Goal: Task Accomplishment & Management: Use online tool/utility

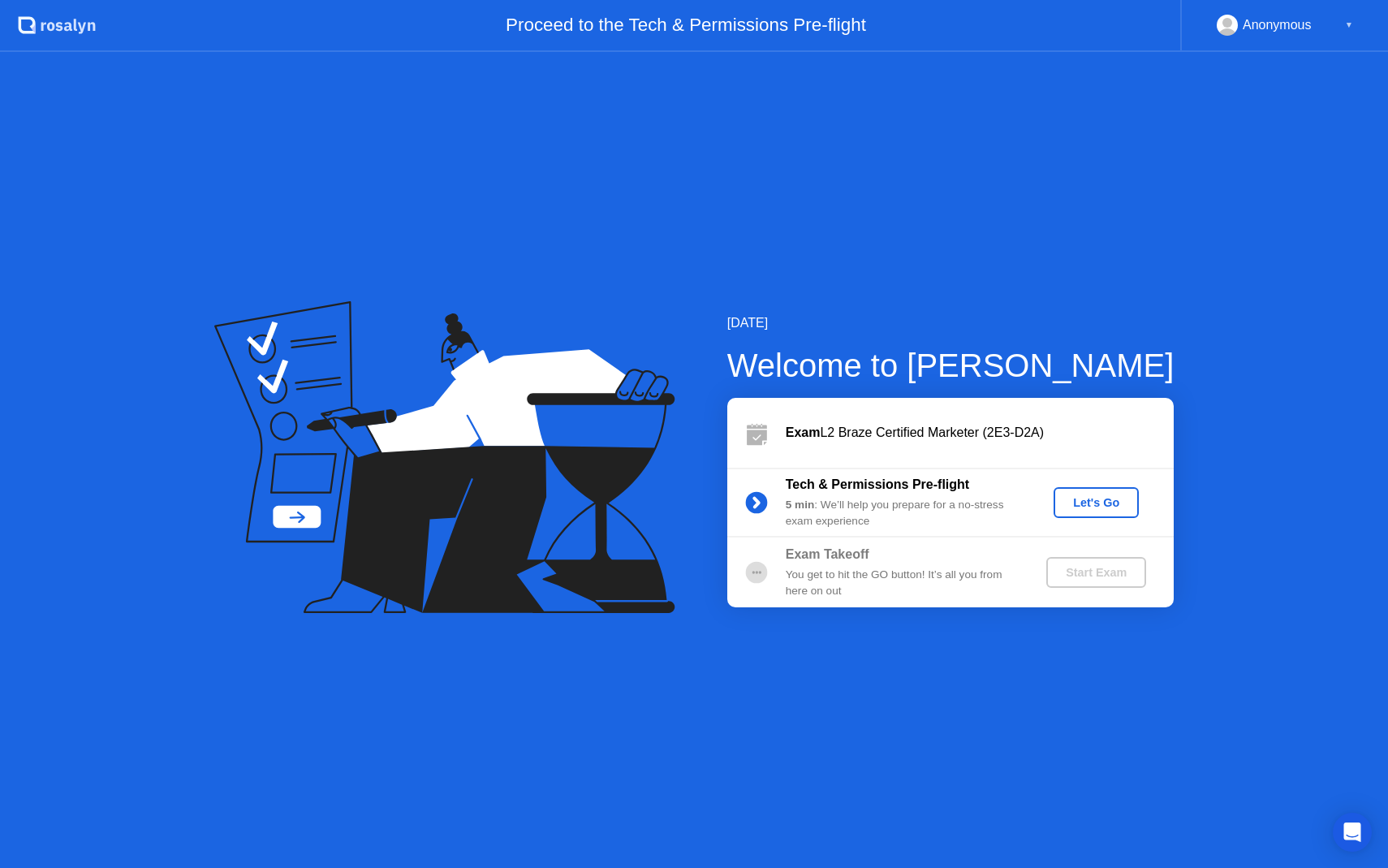
click at [1096, 501] on div "Let's Go" at bounding box center [1096, 502] width 72 height 13
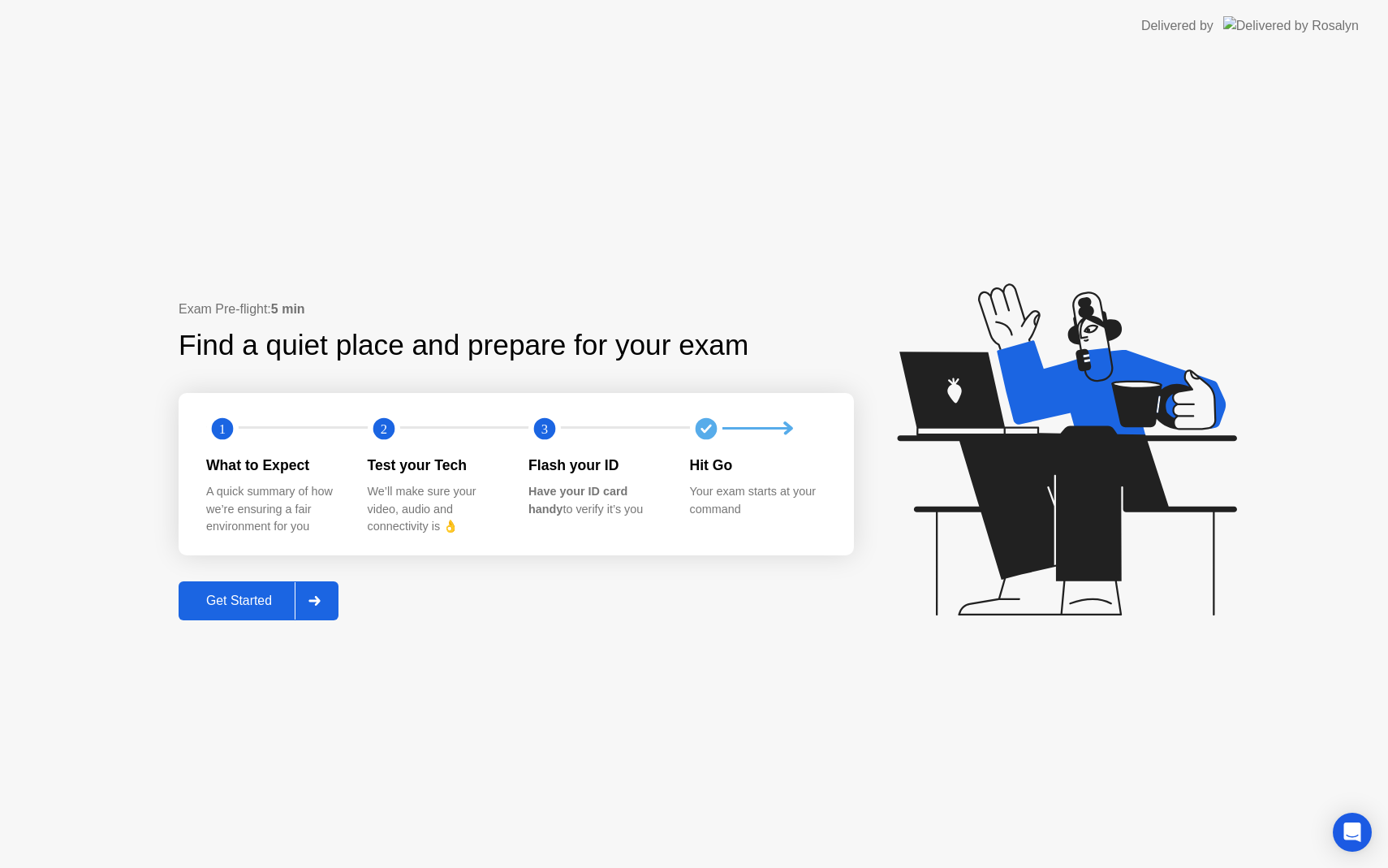
click at [262, 599] on div "Get Started" at bounding box center [239, 601] width 111 height 15
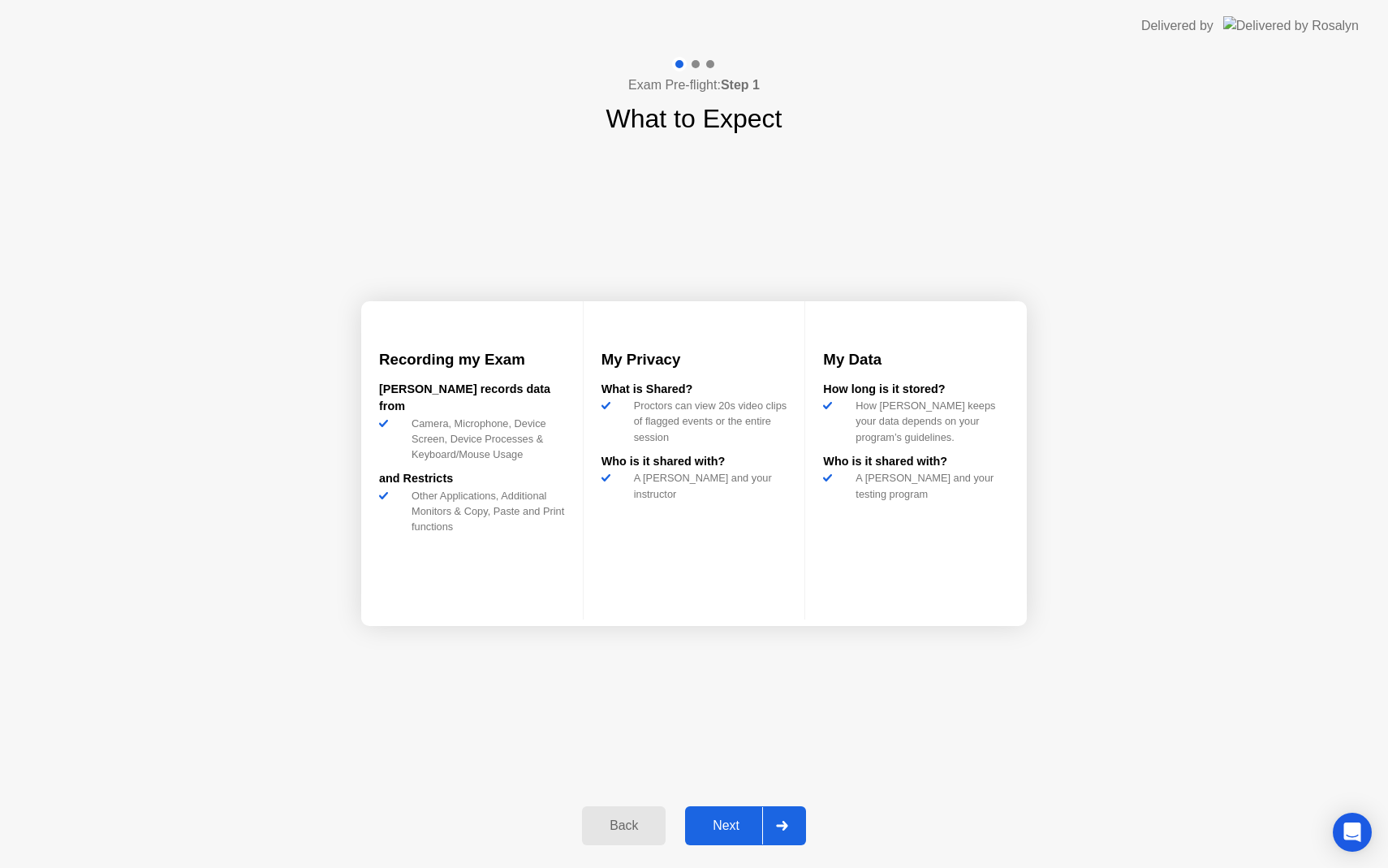
click at [725, 827] on div "Next" at bounding box center [726, 826] width 72 height 15
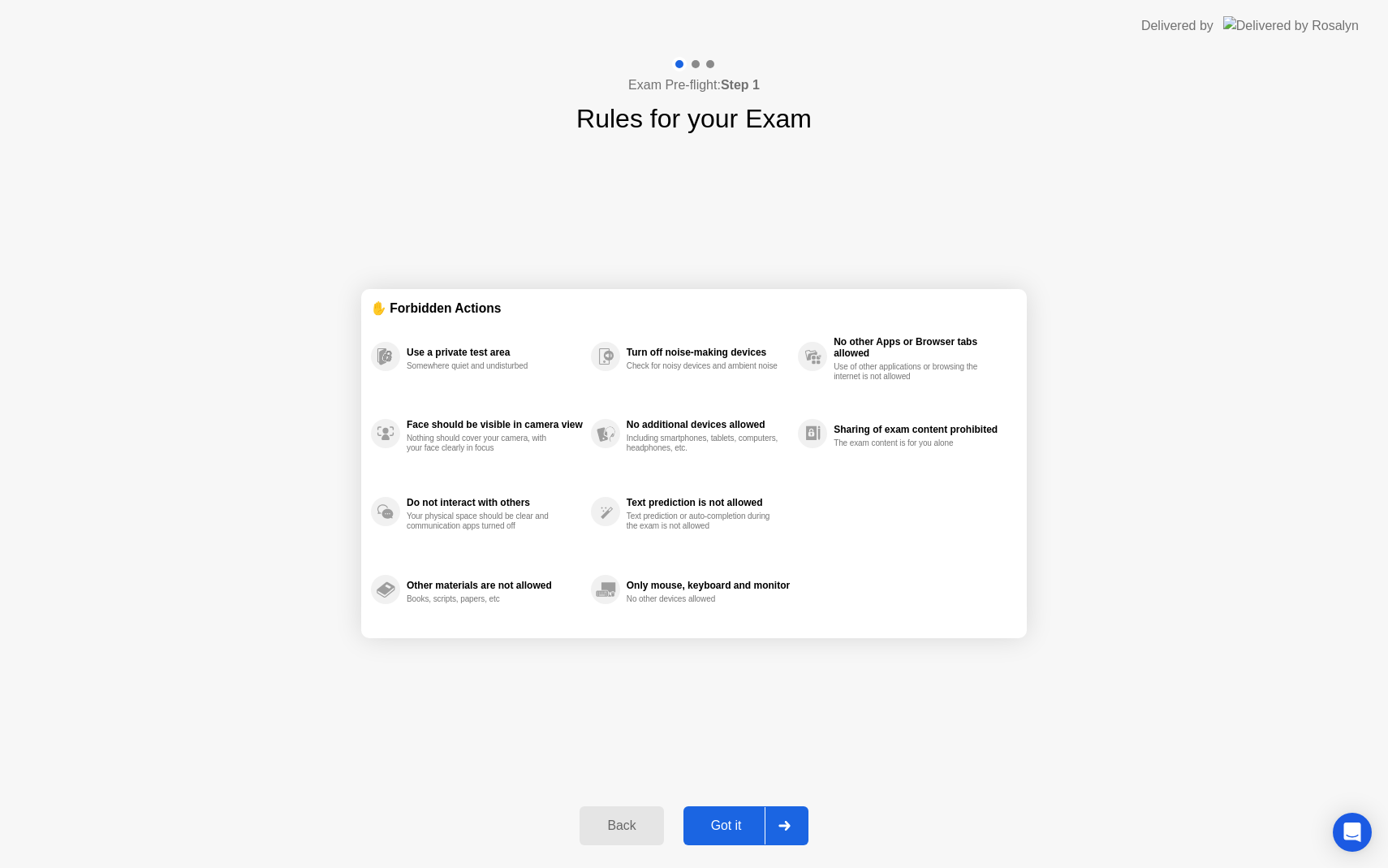
click at [728, 826] on div "Got it" at bounding box center [727, 826] width 76 height 15
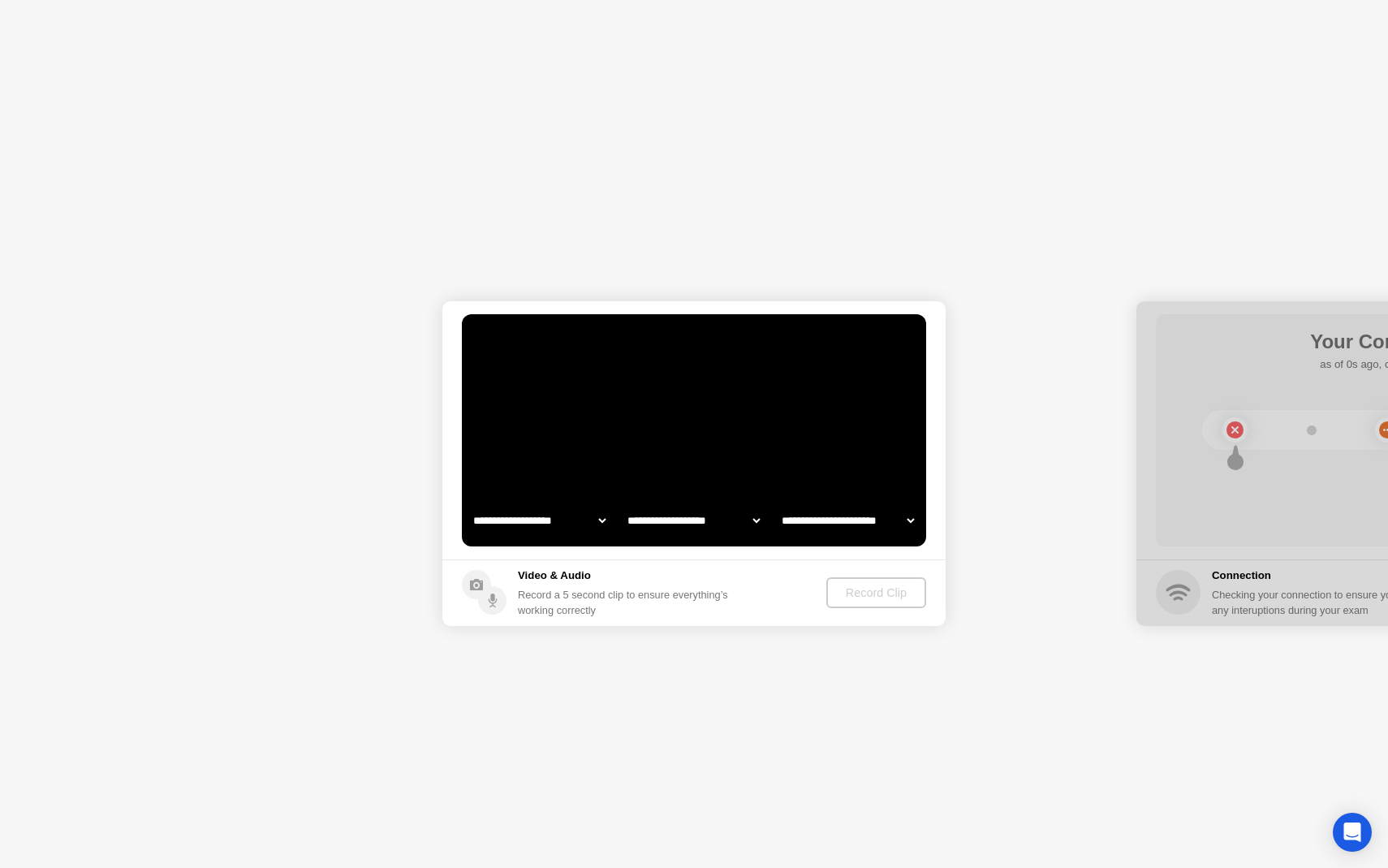
select select "**********"
select select "*******"
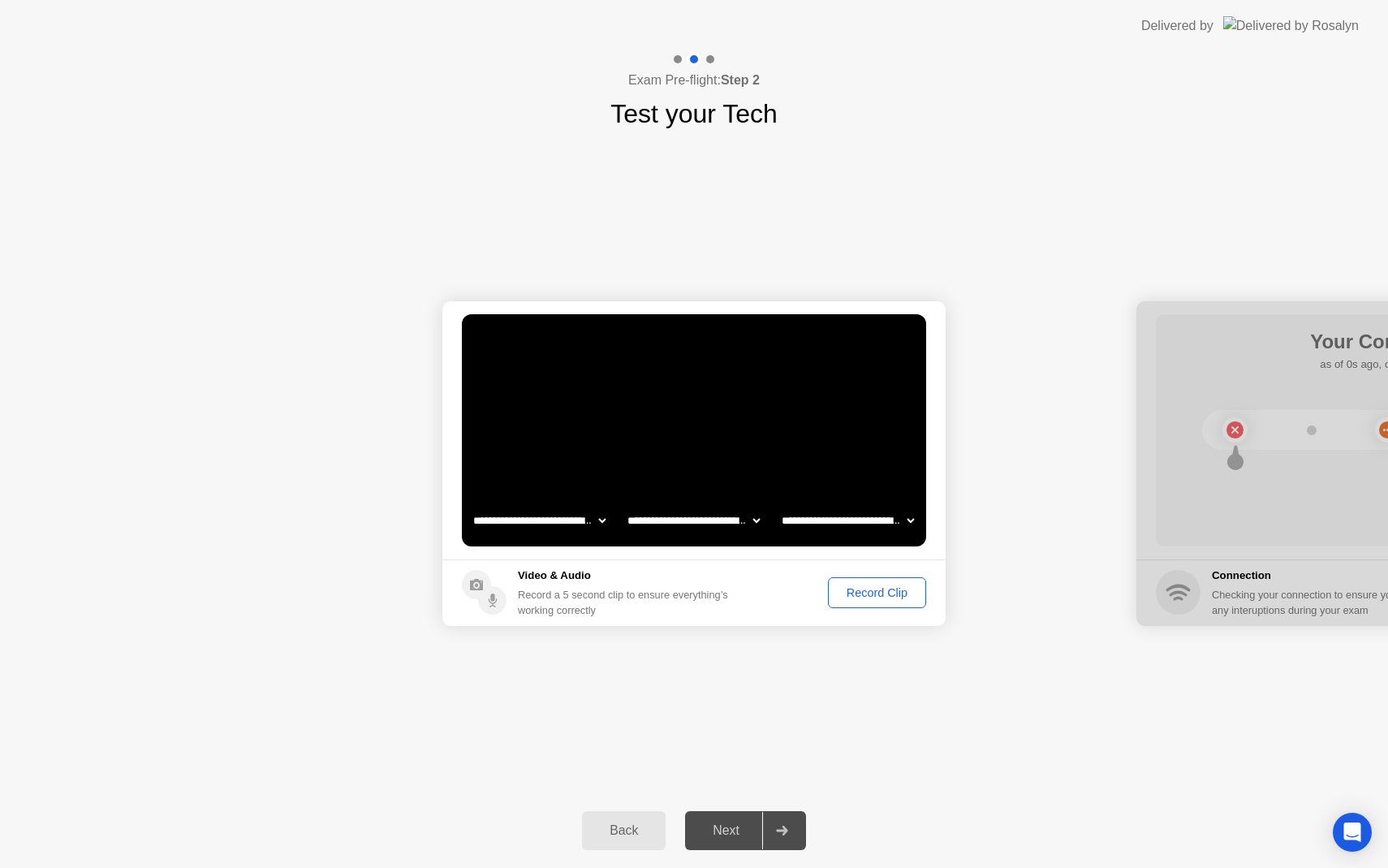
click at [862, 592] on div "Record Clip" at bounding box center [877, 592] width 87 height 13
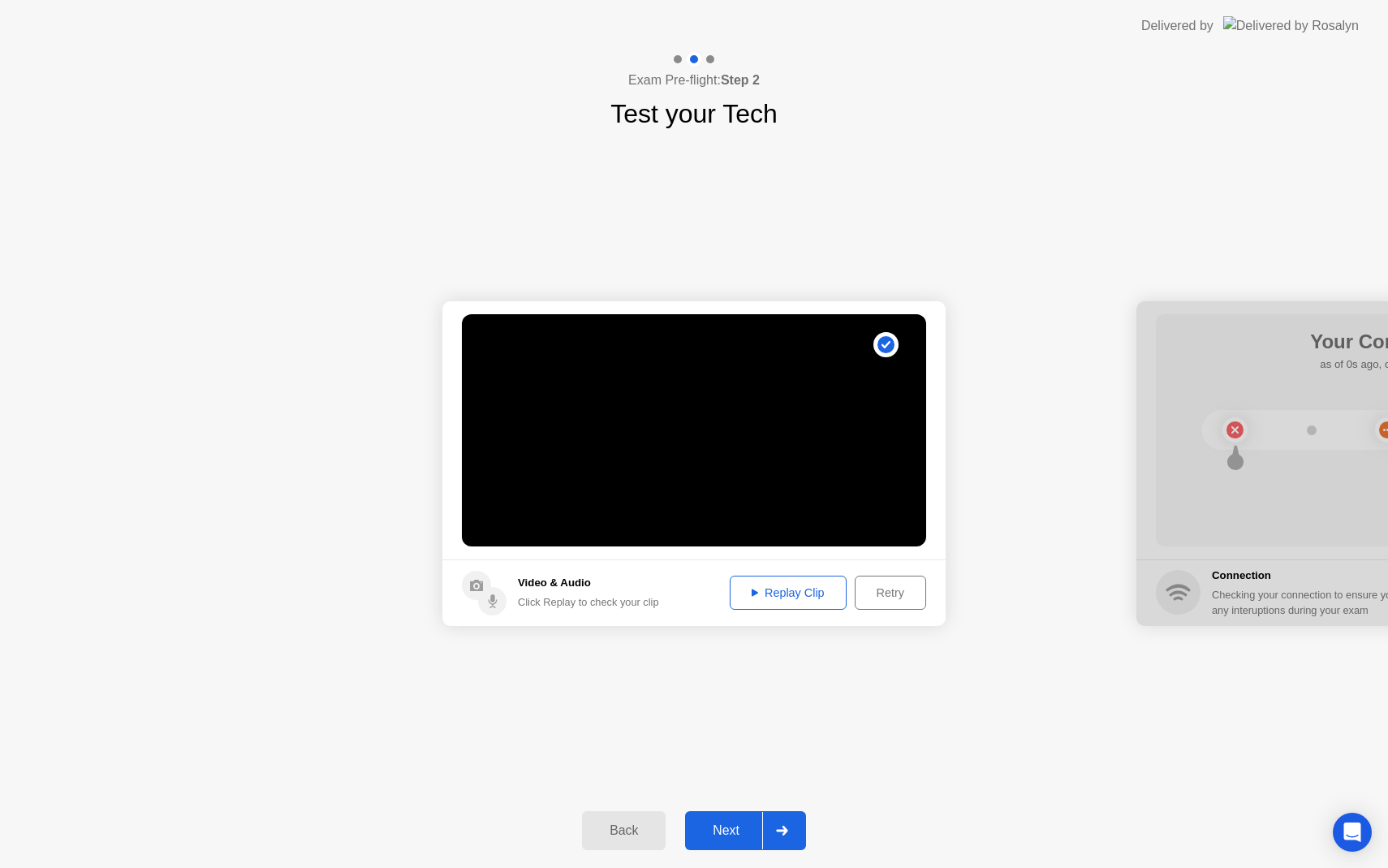
click at [718, 834] on div "Next" at bounding box center [726, 831] width 72 height 15
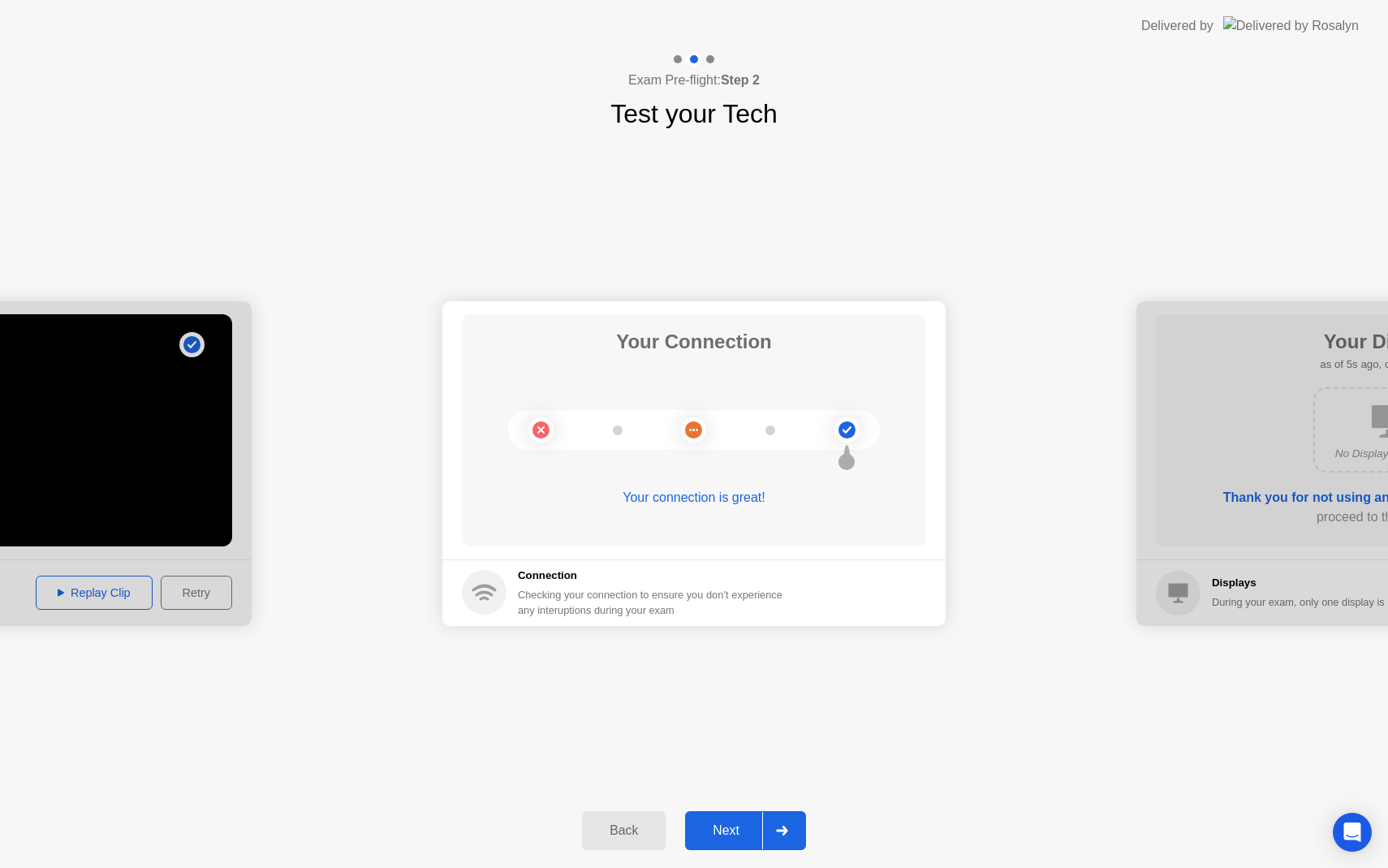
click at [718, 834] on div "Next" at bounding box center [726, 831] width 72 height 15
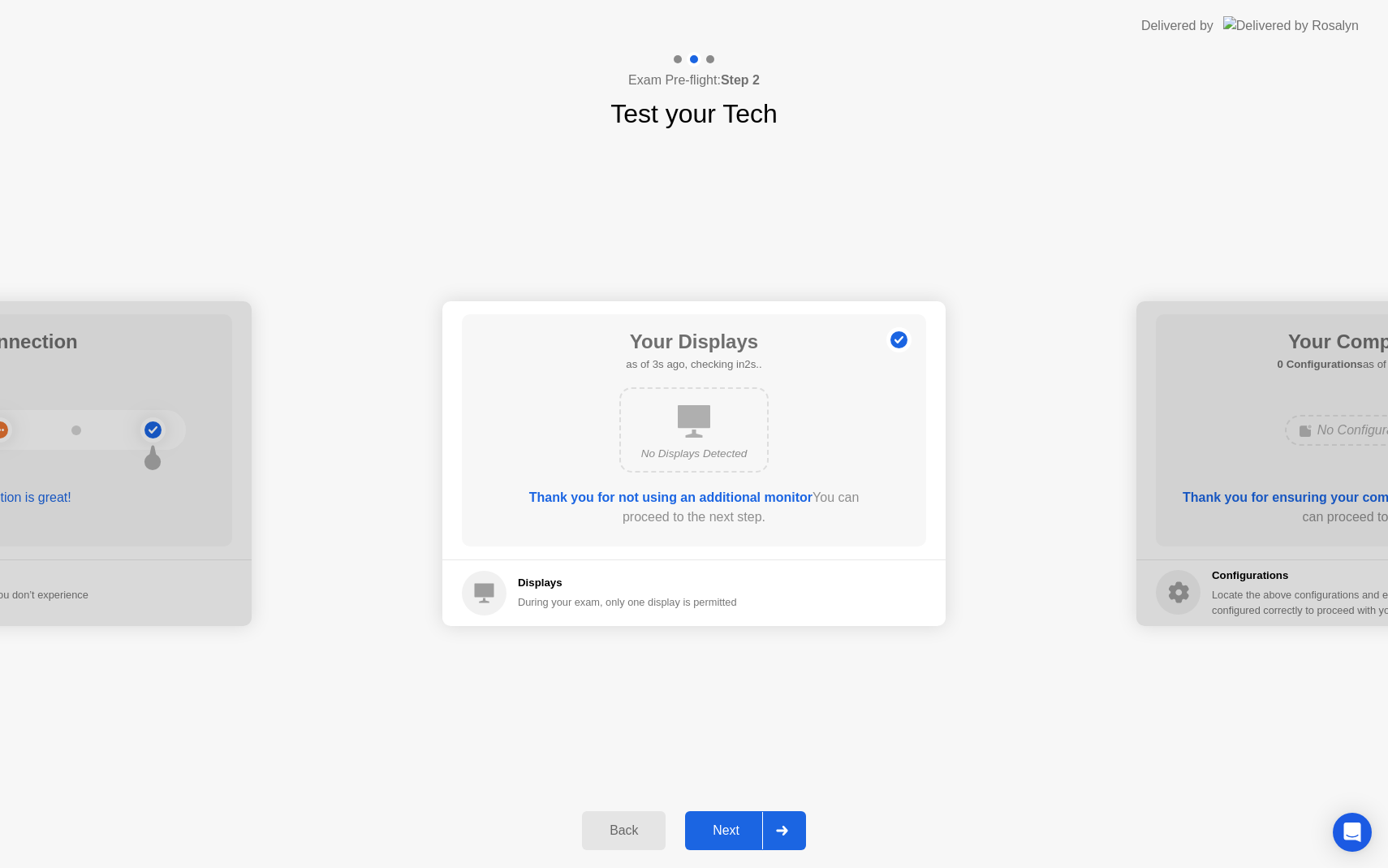
click at [718, 834] on div "Next" at bounding box center [726, 831] width 72 height 15
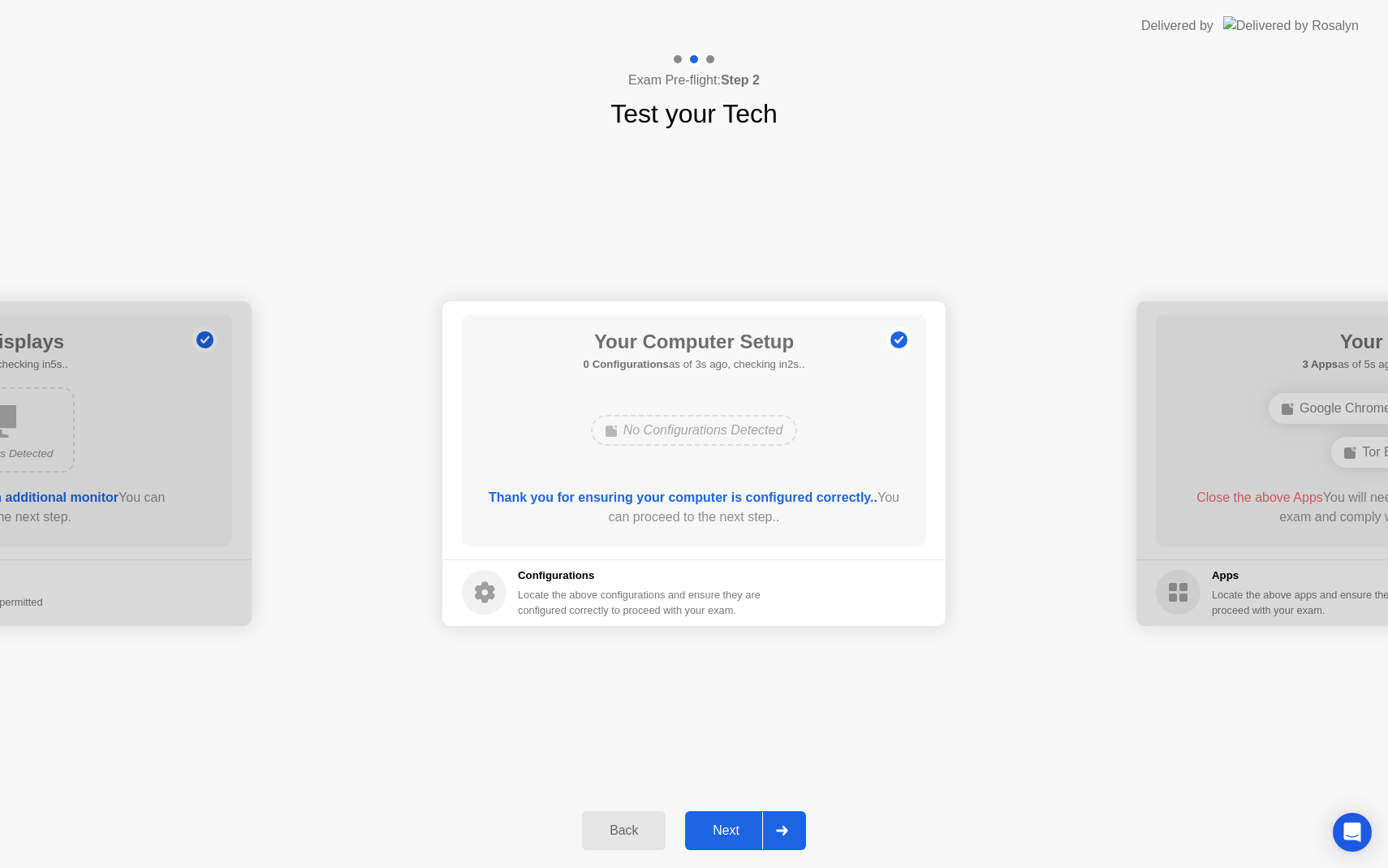
click at [718, 834] on div "Next" at bounding box center [726, 831] width 72 height 15
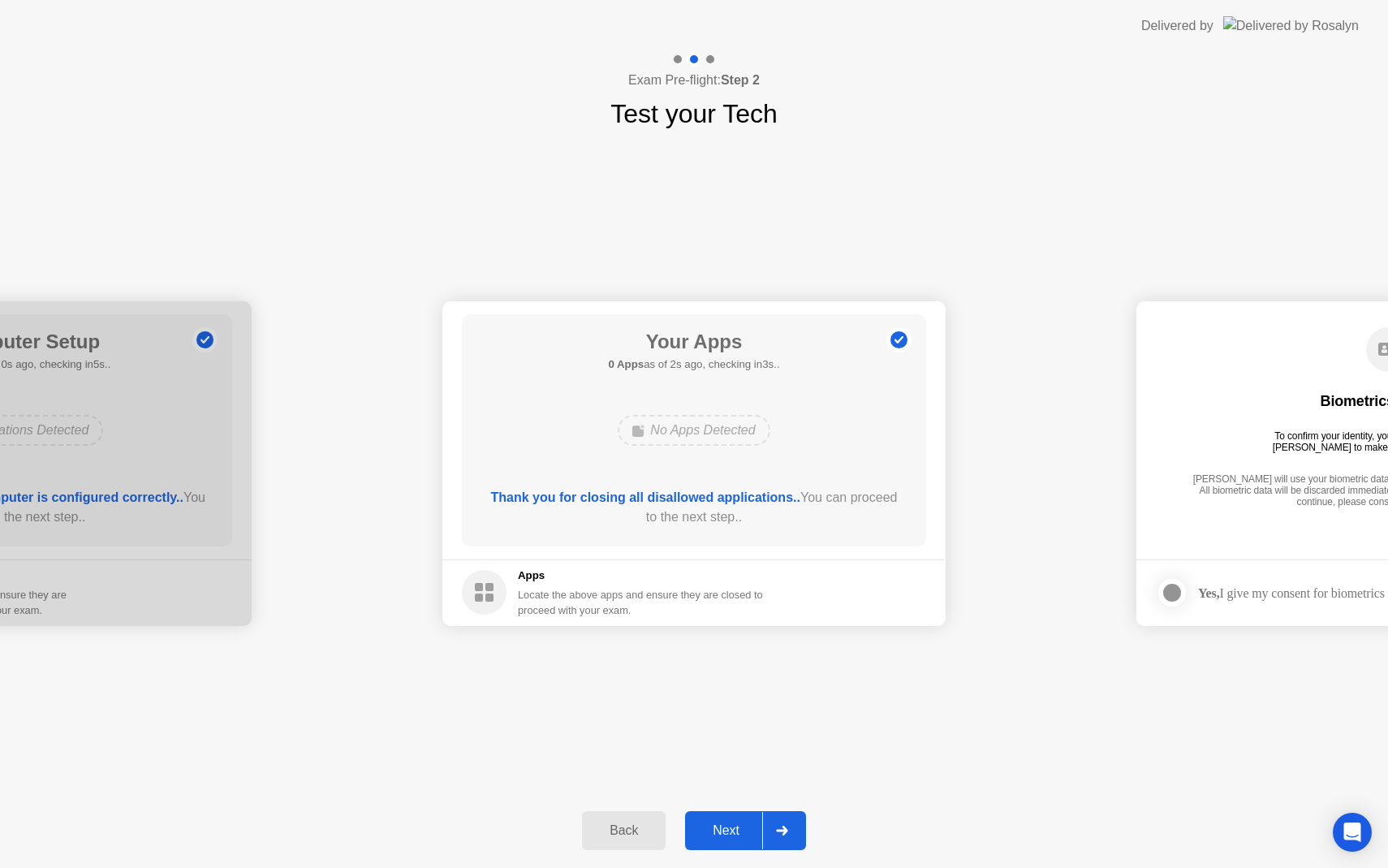
click at [726, 836] on div "Next" at bounding box center [726, 831] width 72 height 15
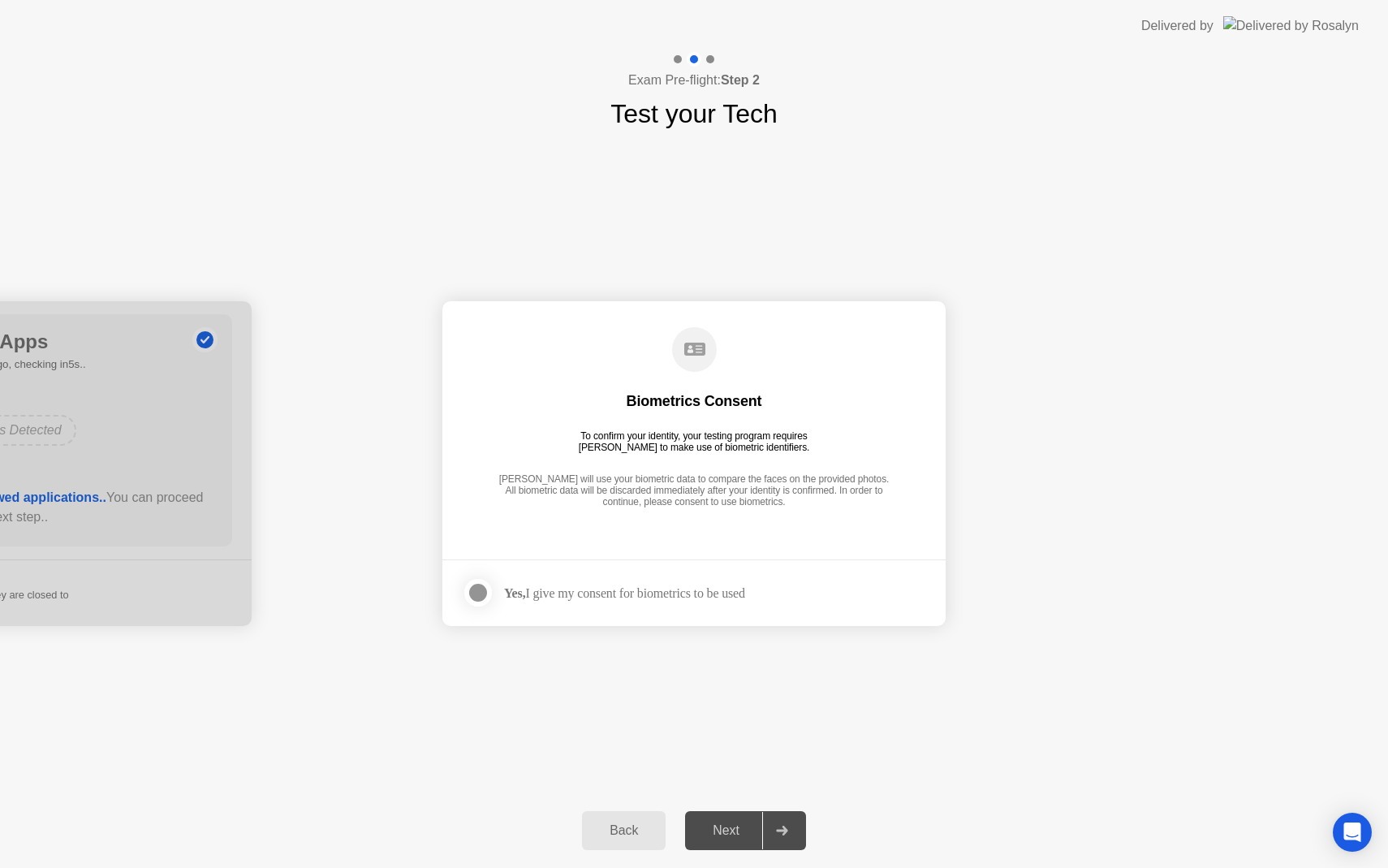
click at [728, 834] on div "Next" at bounding box center [726, 831] width 72 height 15
click at [481, 591] on div at bounding box center [478, 592] width 20 height 20
click at [737, 830] on div "Next" at bounding box center [726, 831] width 72 height 15
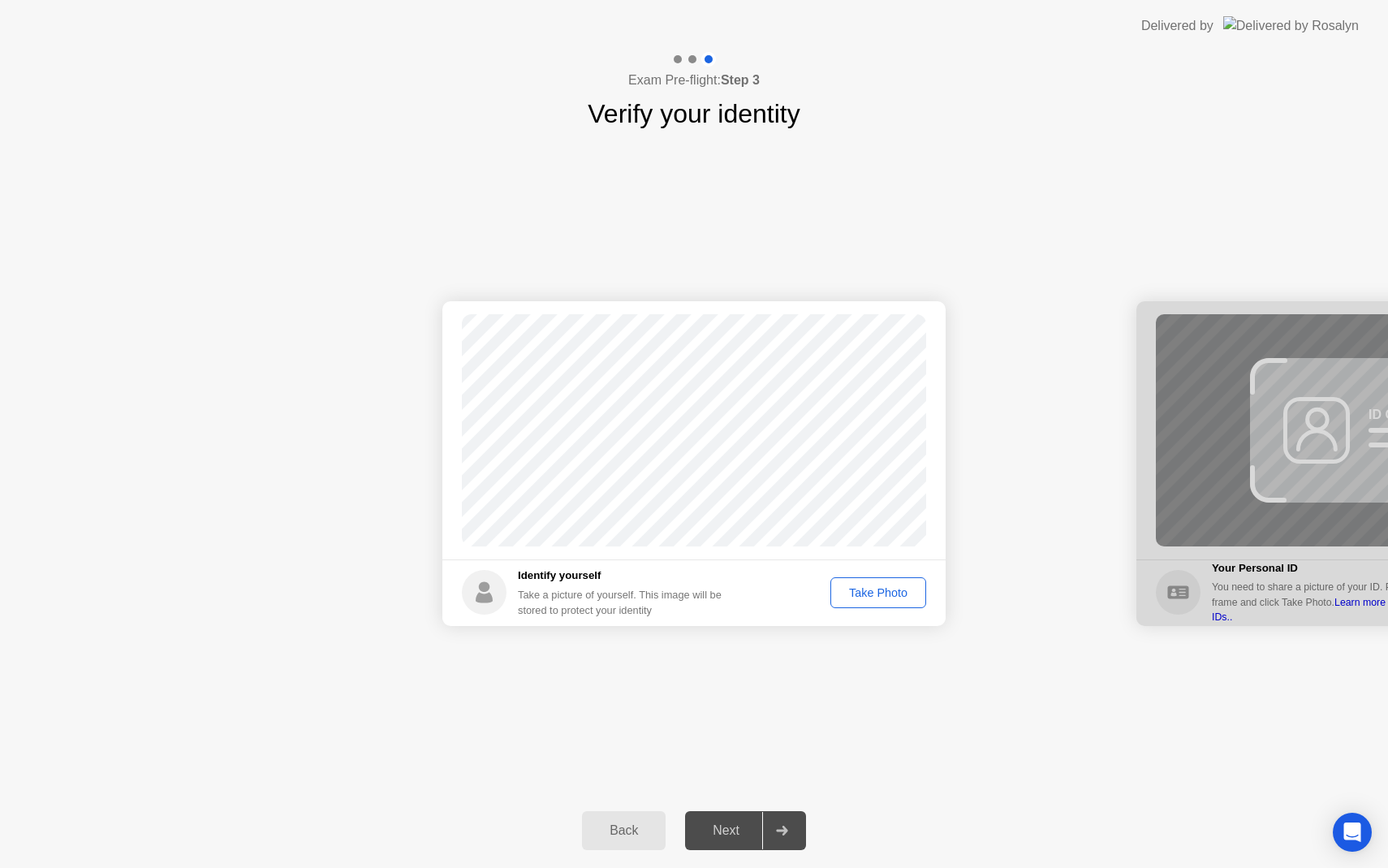
click at [887, 592] on div "Take Photo" at bounding box center [878, 592] width 85 height 13
click at [734, 835] on div "Next" at bounding box center [726, 831] width 72 height 15
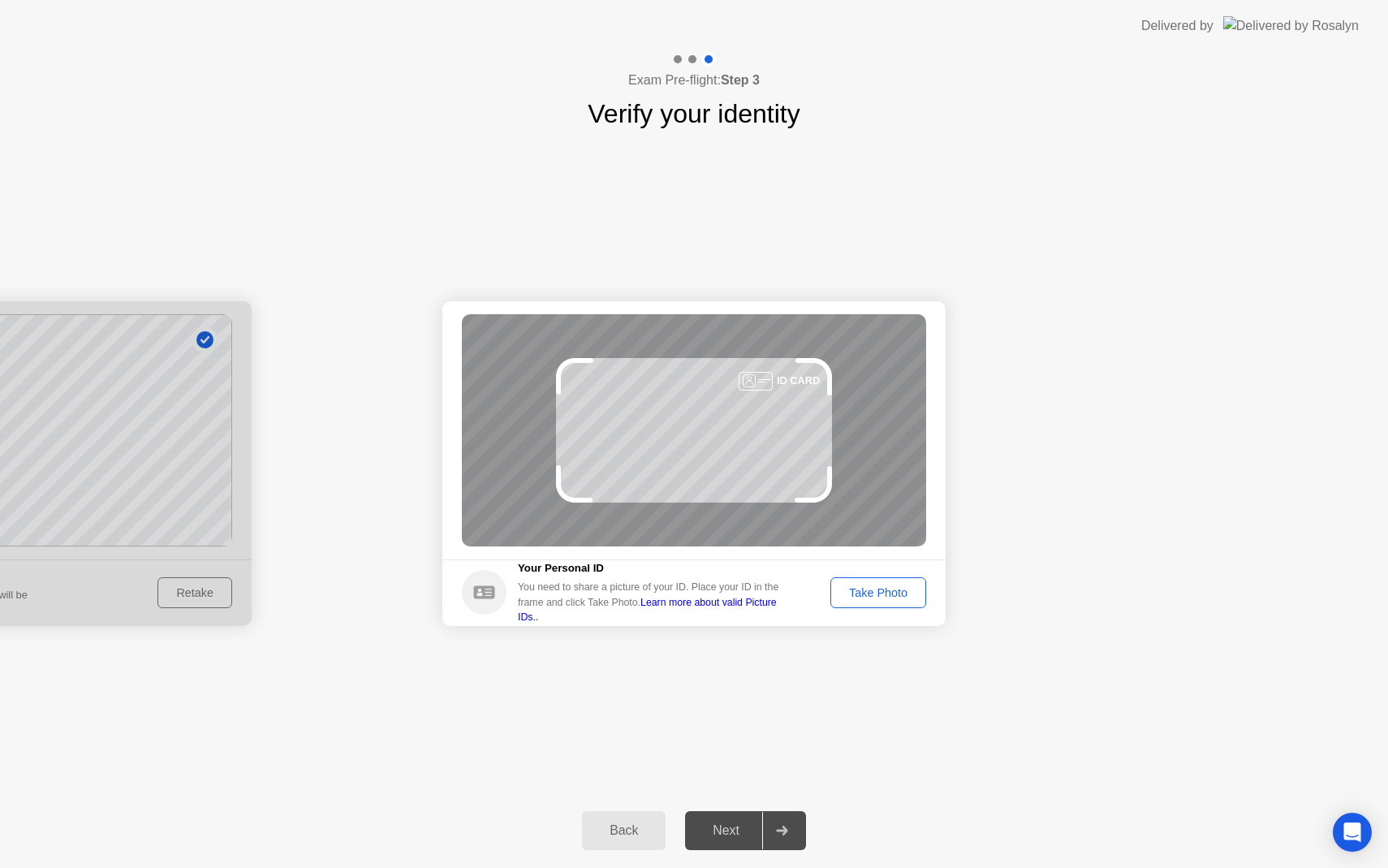
click at [872, 601] on button "Take Photo" at bounding box center [878, 592] width 96 height 31
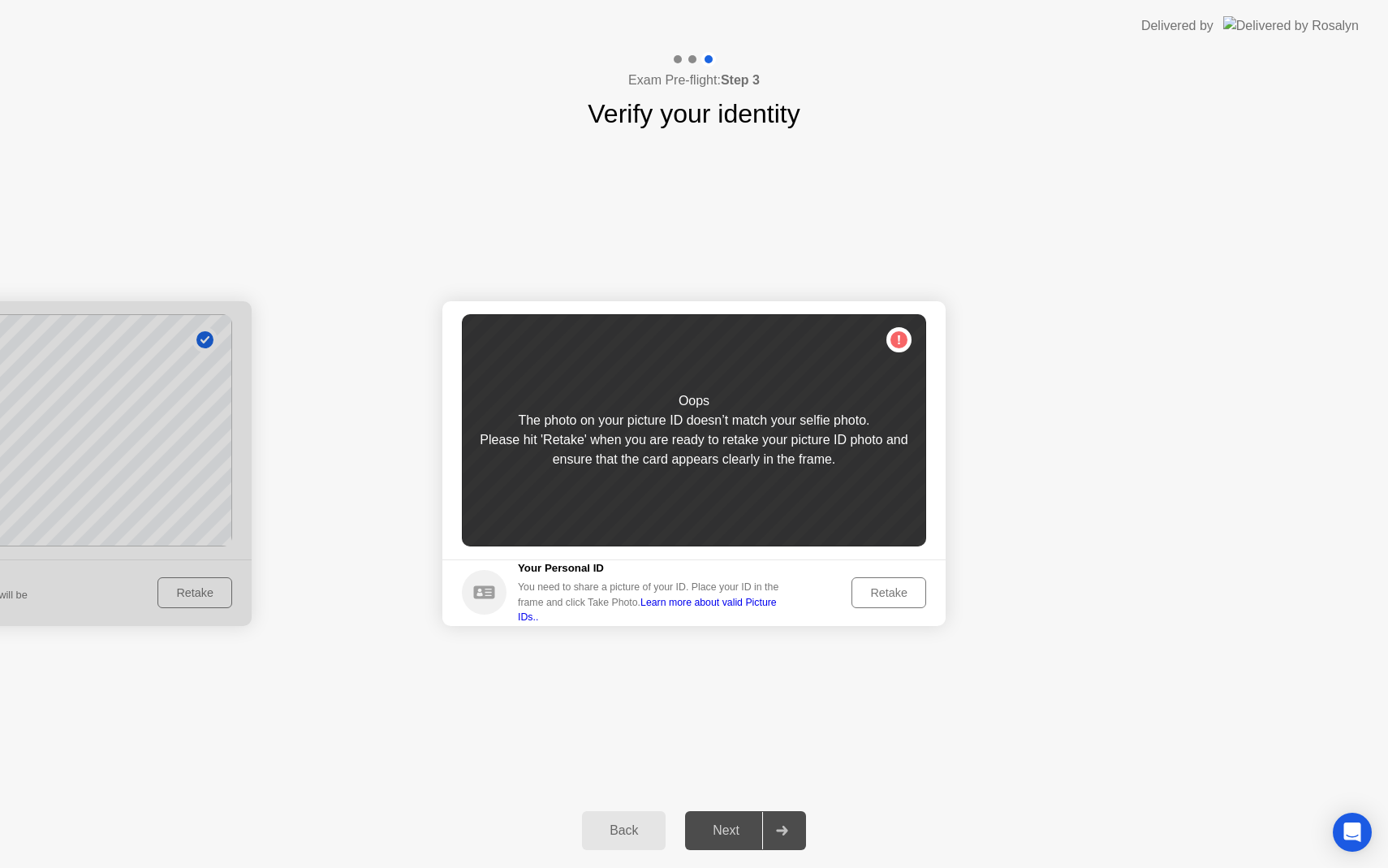
click at [887, 590] on div "Retake" at bounding box center [889, 592] width 63 height 13
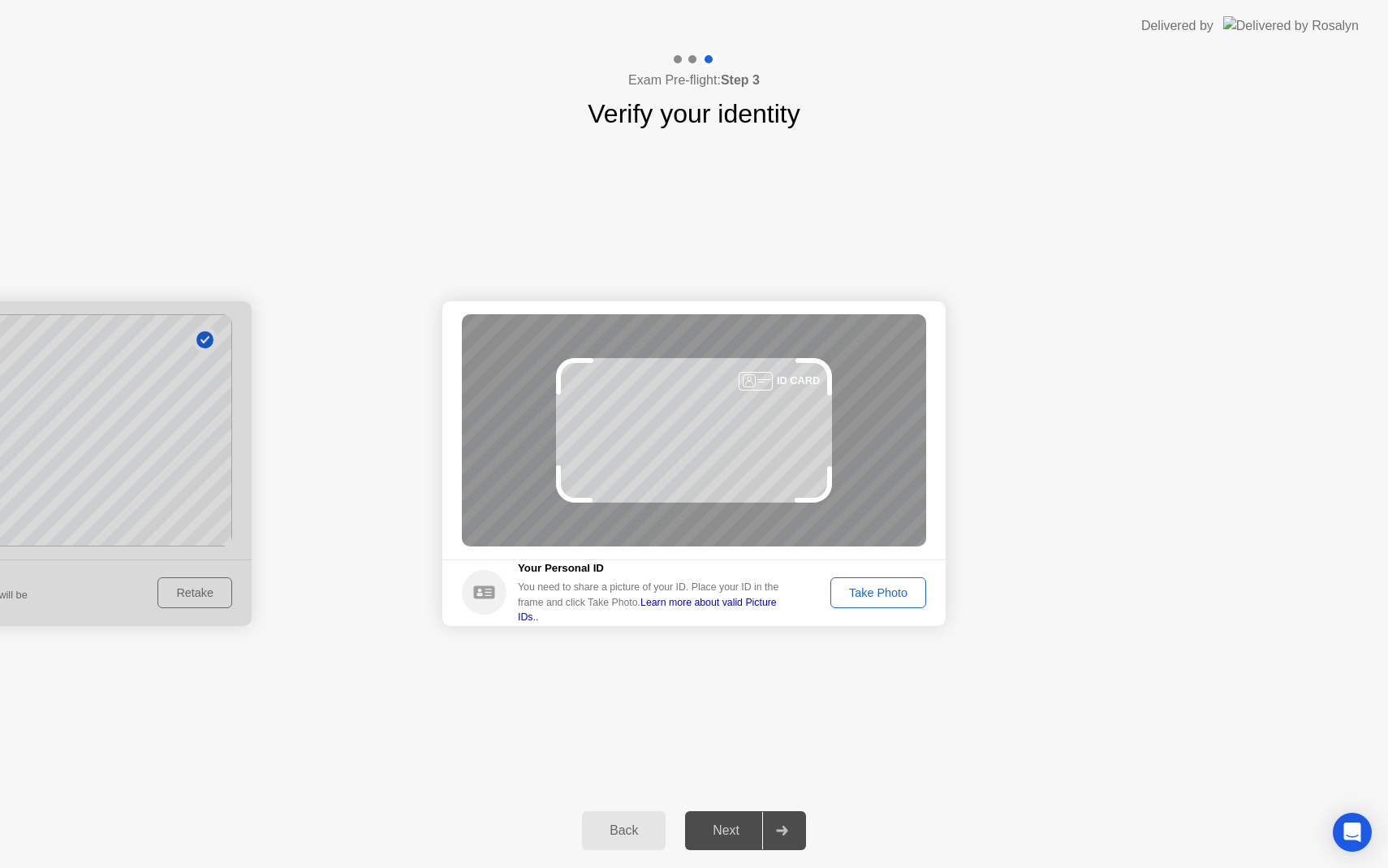
click at [887, 590] on div "Take Photo" at bounding box center [878, 592] width 85 height 13
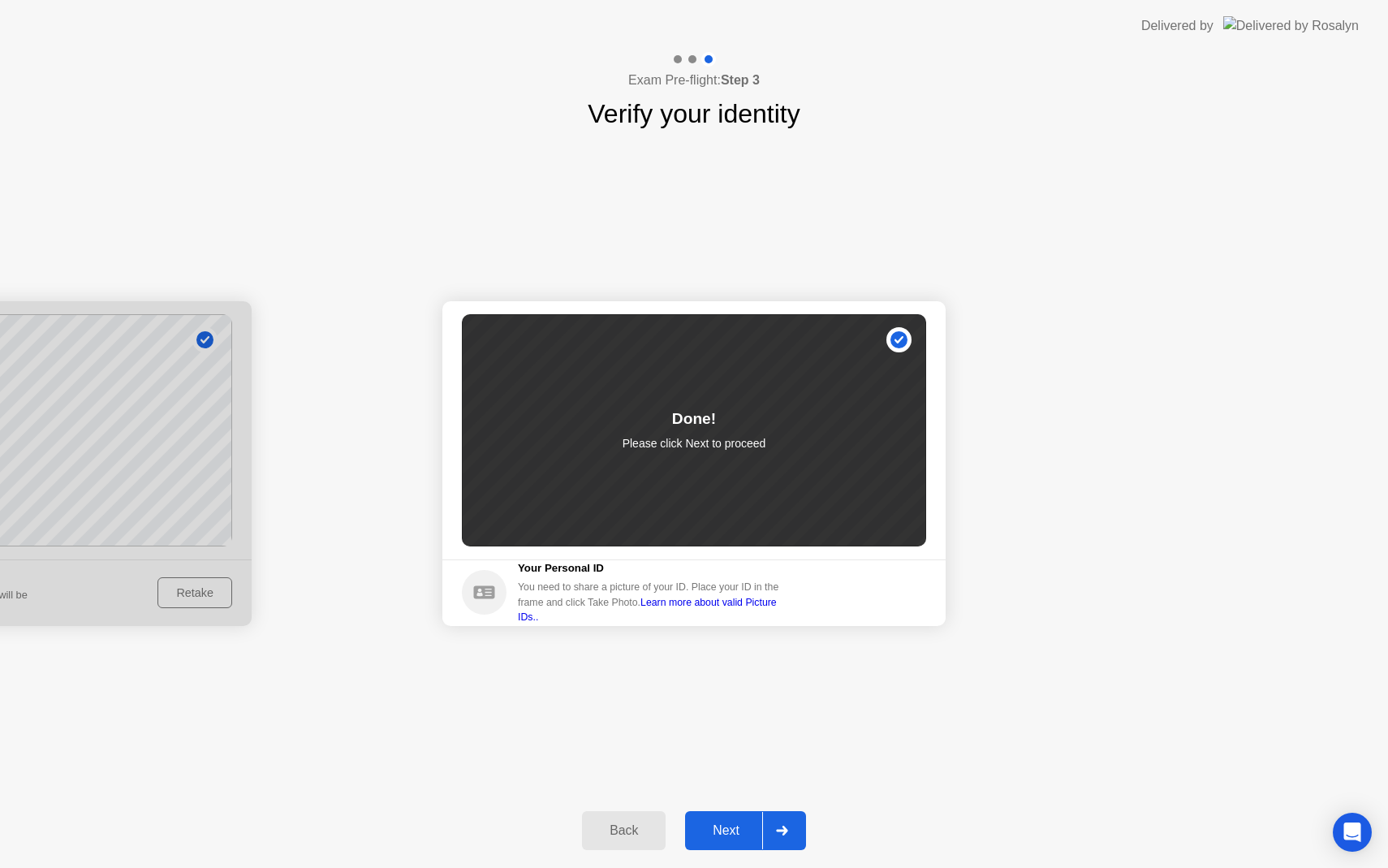
click at [728, 831] on div "Next" at bounding box center [726, 831] width 72 height 15
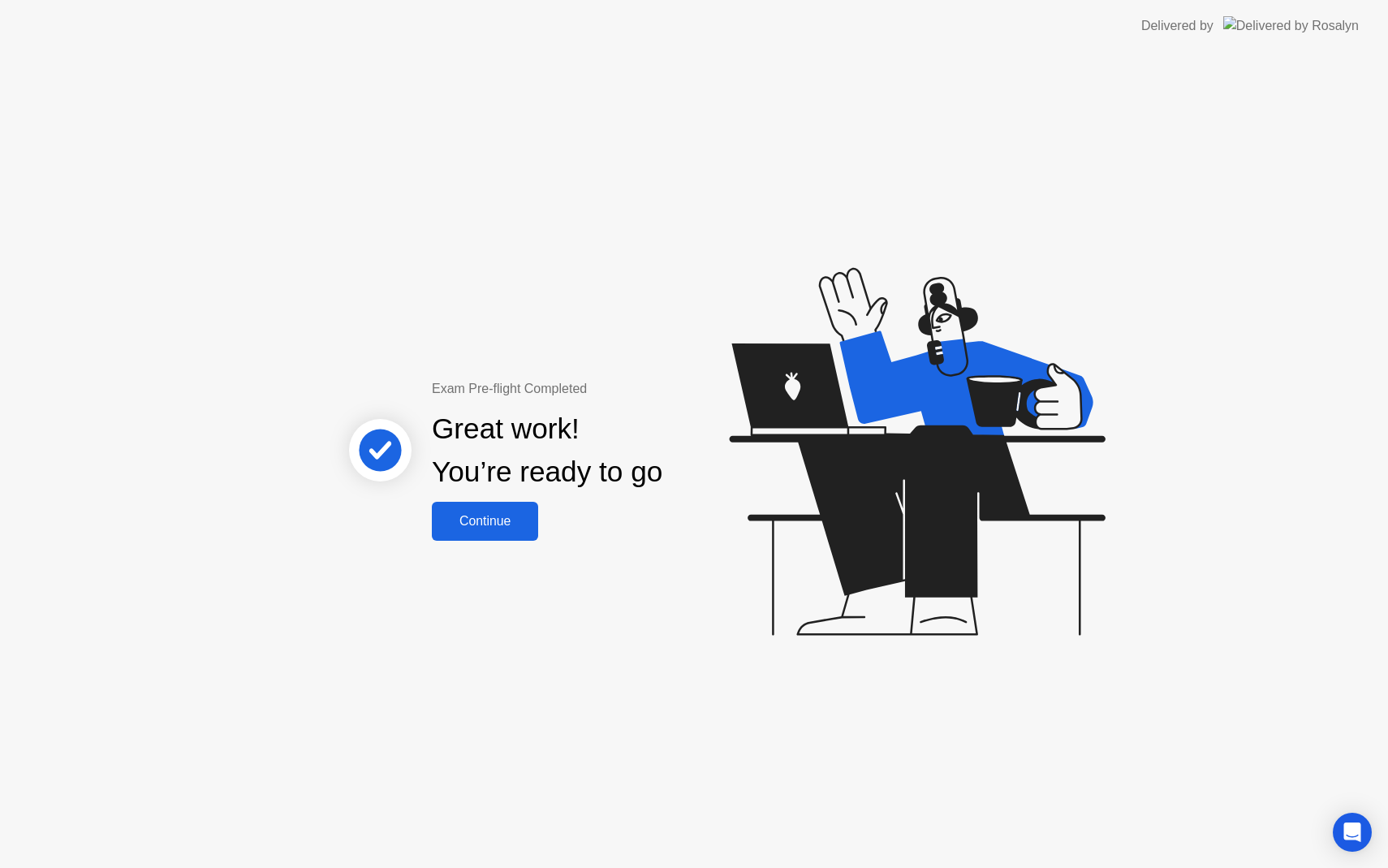
click at [497, 519] on div "Continue" at bounding box center [484, 521] width 97 height 15
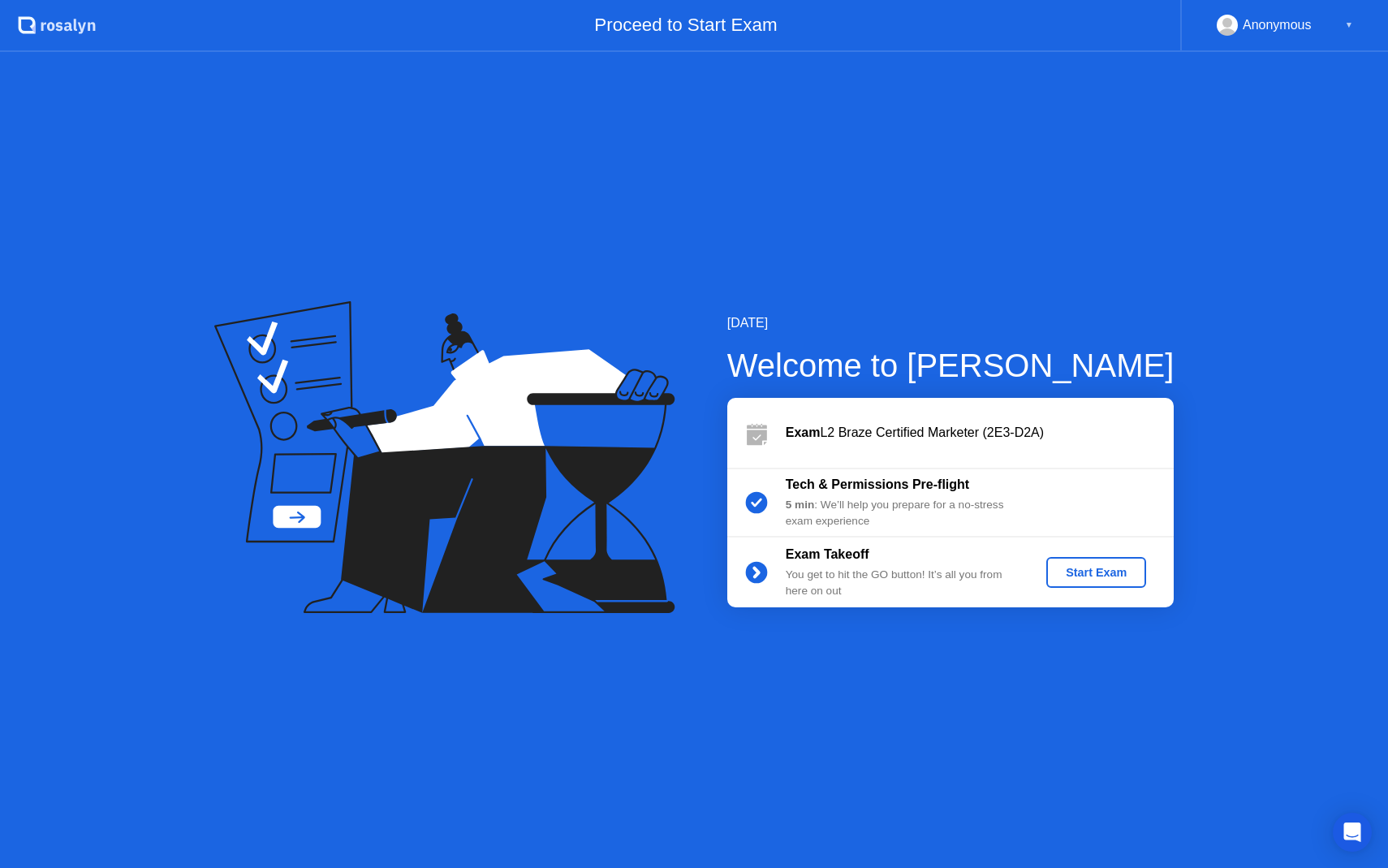
click at [1092, 576] on div "Start Exam" at bounding box center [1096, 572] width 87 height 13
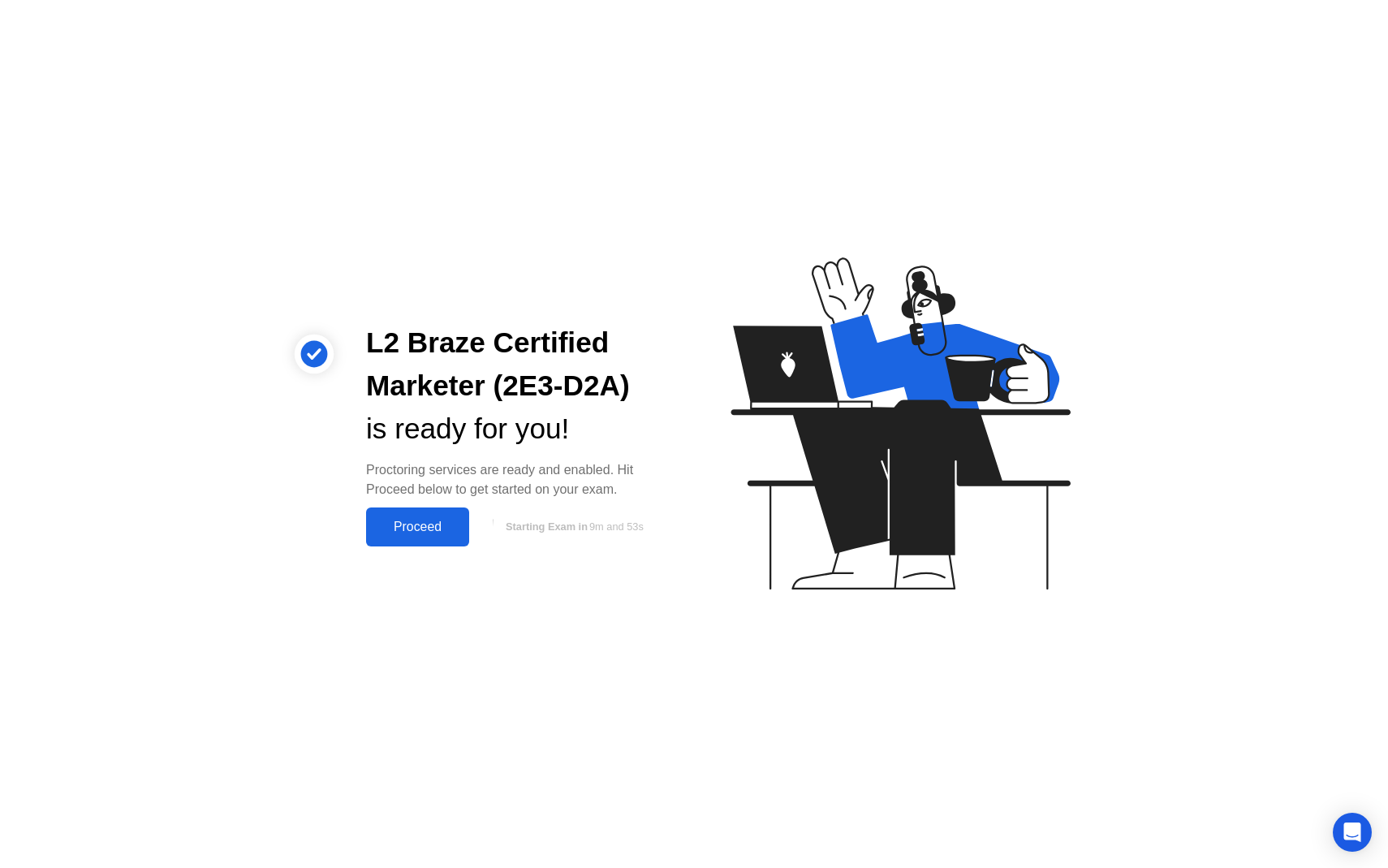
click at [405, 523] on div "Proceed" at bounding box center [418, 527] width 93 height 15
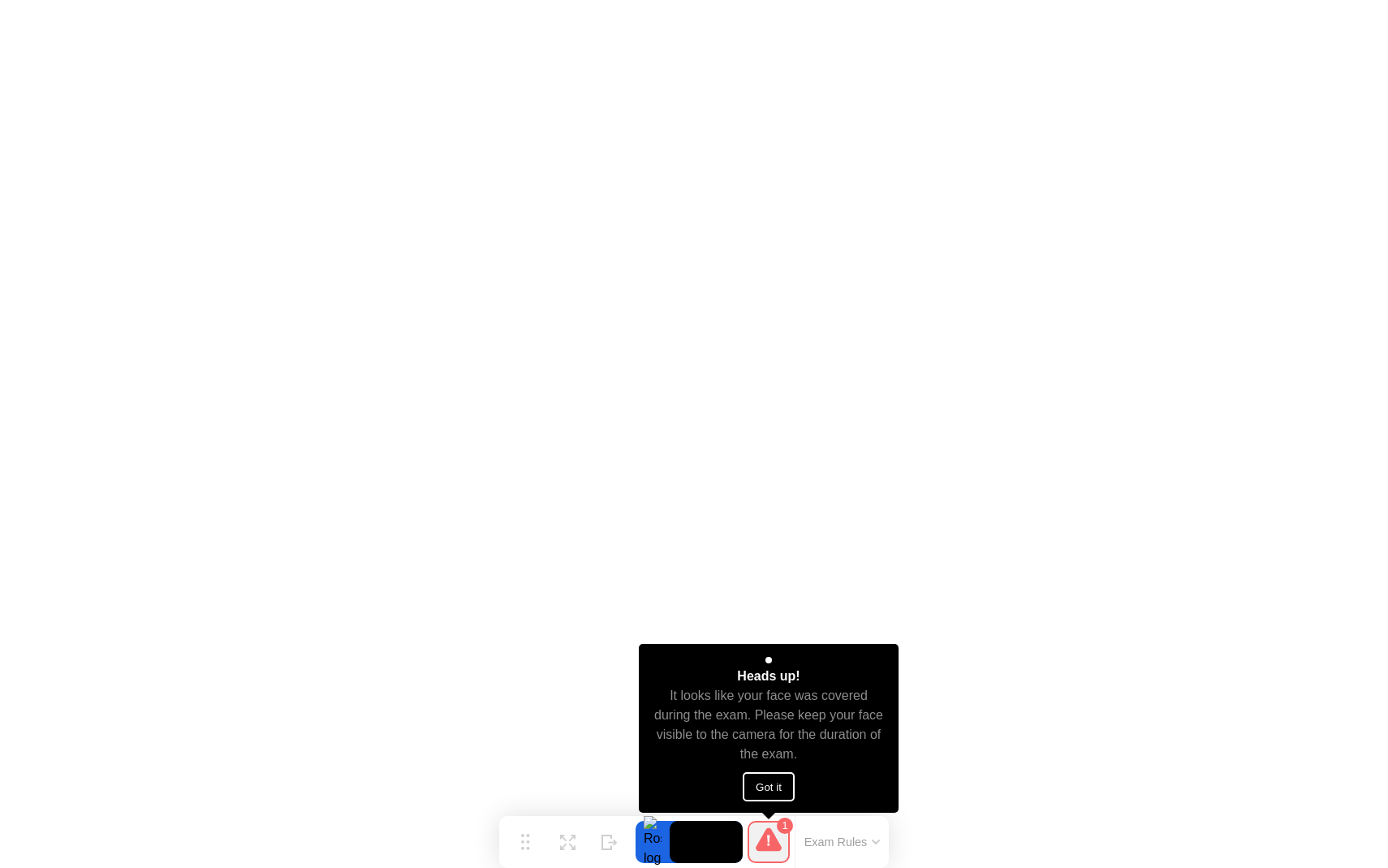
click at [769, 789] on button "Got it" at bounding box center [769, 787] width 52 height 29
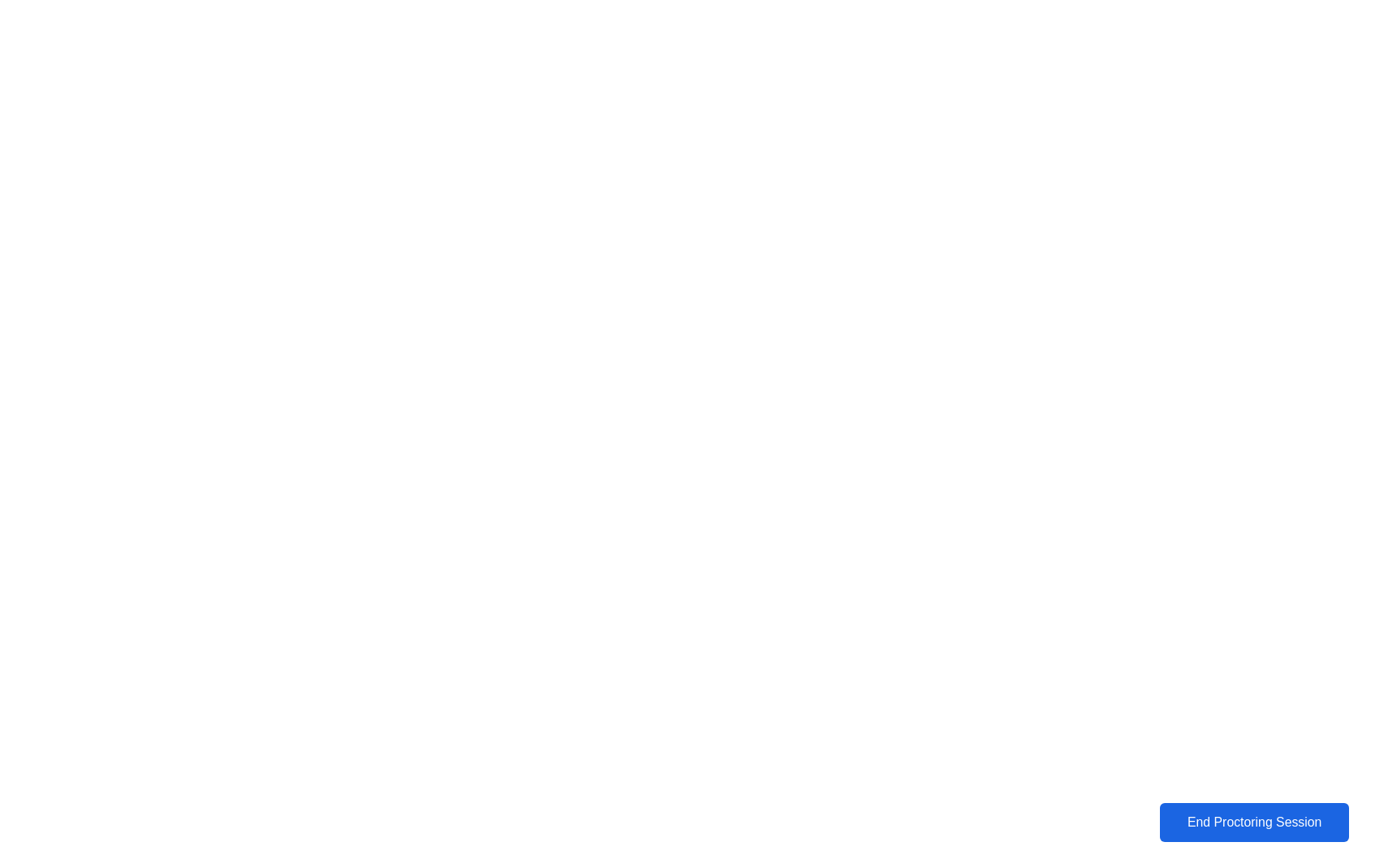
click at [1234, 827] on div "End Proctoring Session" at bounding box center [1255, 822] width 180 height 15
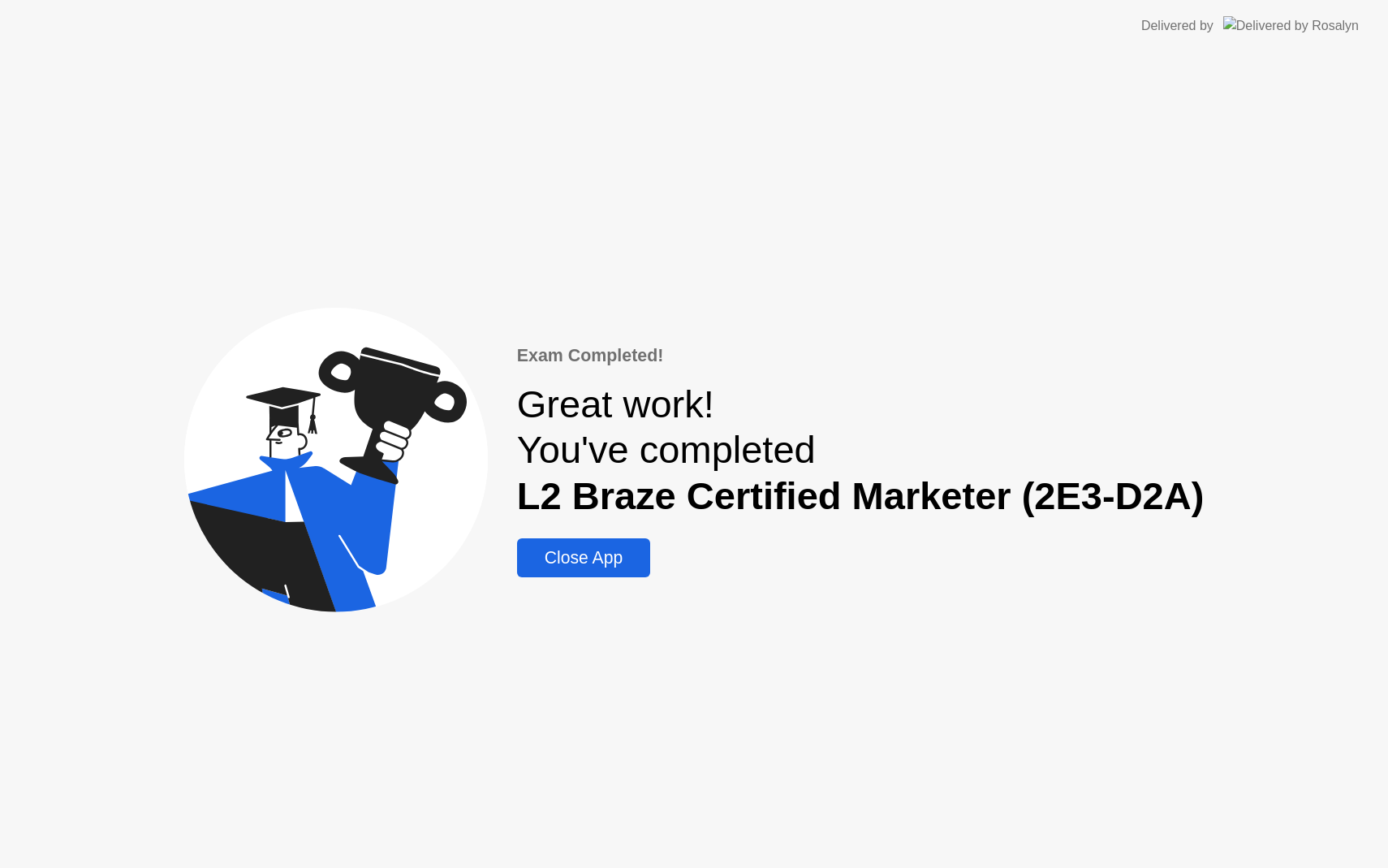
click at [569, 549] on div "Close App" at bounding box center [583, 558] width 124 height 20
